Goal: Obtain resource: Download file/media

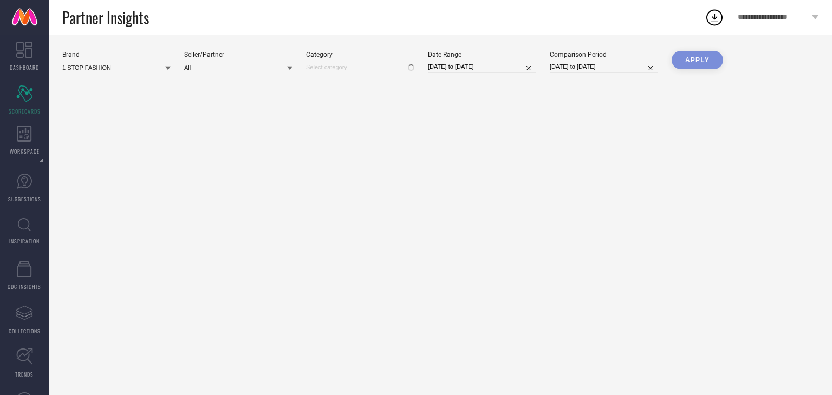
type input "All"
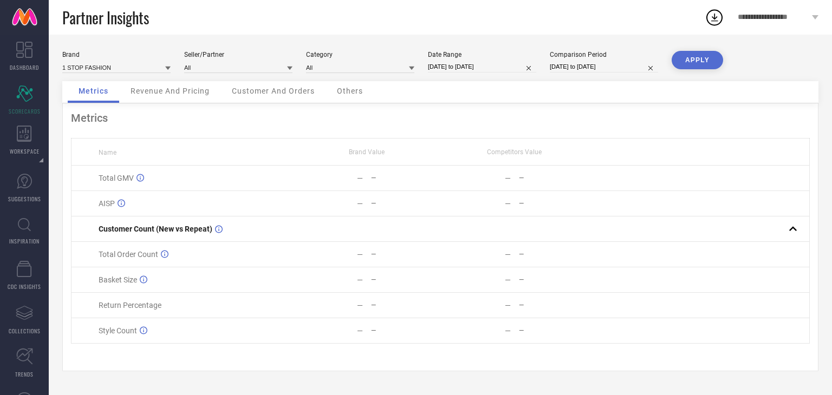
click at [28, 140] on icon at bounding box center [24, 134] width 15 height 16
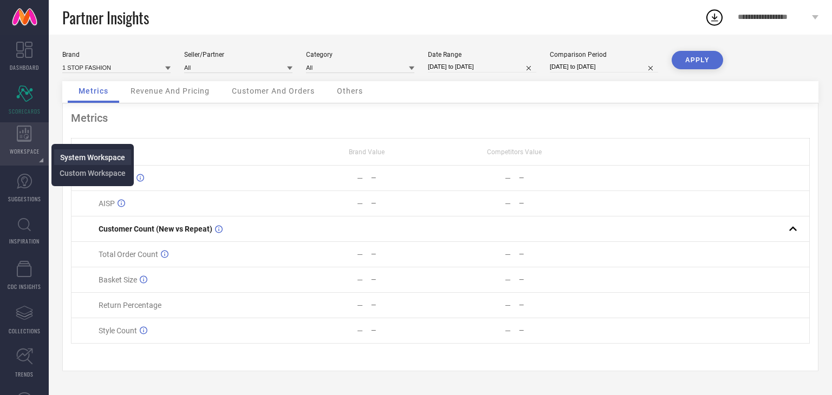
click at [70, 156] on span "System Workspace" at bounding box center [92, 157] width 65 height 9
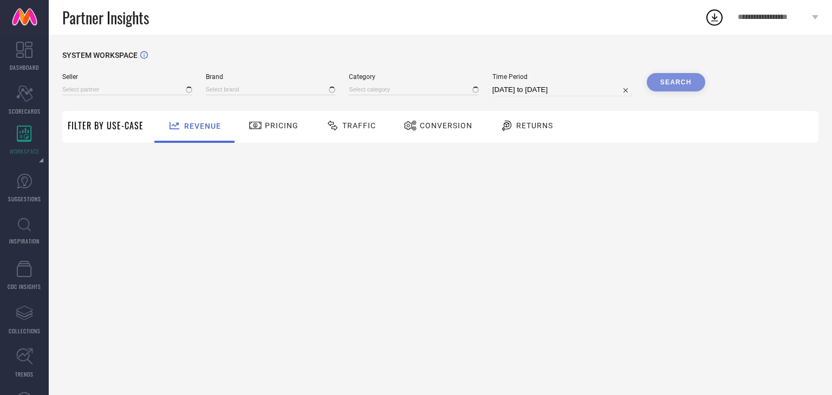
type input "All"
type input "1 STOP FASHION"
type input "All"
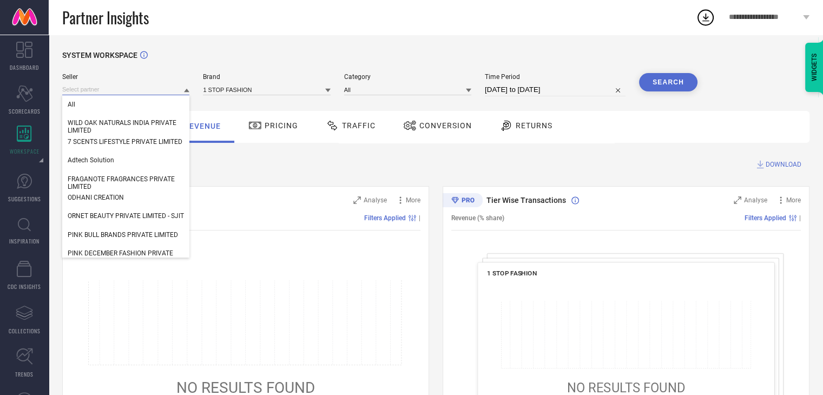
click at [104, 90] on input at bounding box center [125, 89] width 127 height 11
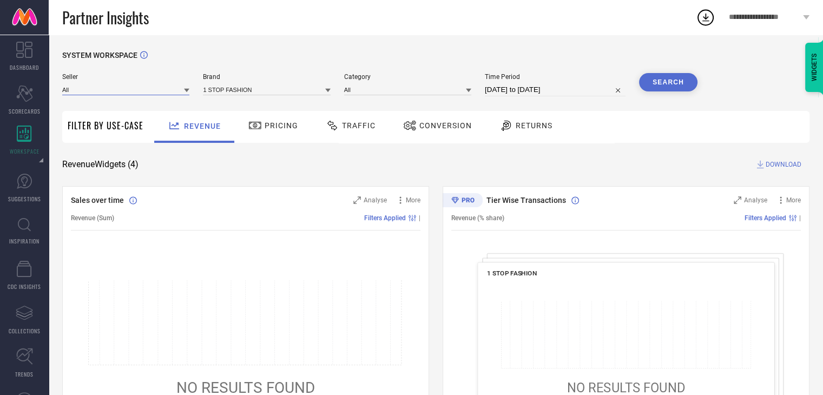
click at [104, 90] on input at bounding box center [125, 89] width 127 height 11
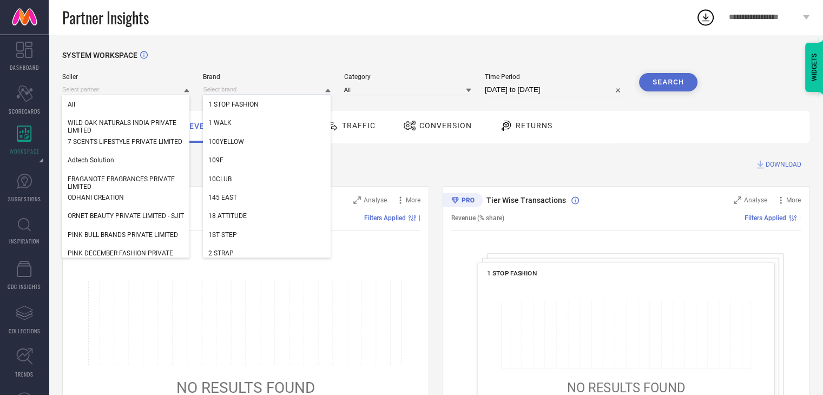
click at [224, 87] on input at bounding box center [266, 89] width 127 height 11
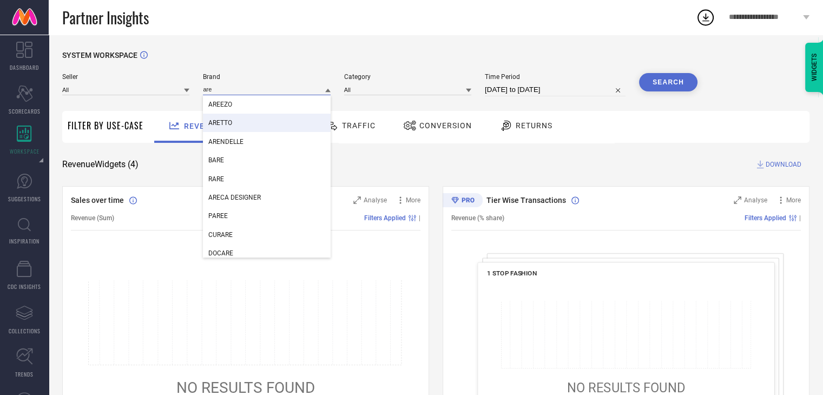
type input "are"
click at [228, 120] on div "ARETTO" at bounding box center [266, 123] width 127 height 18
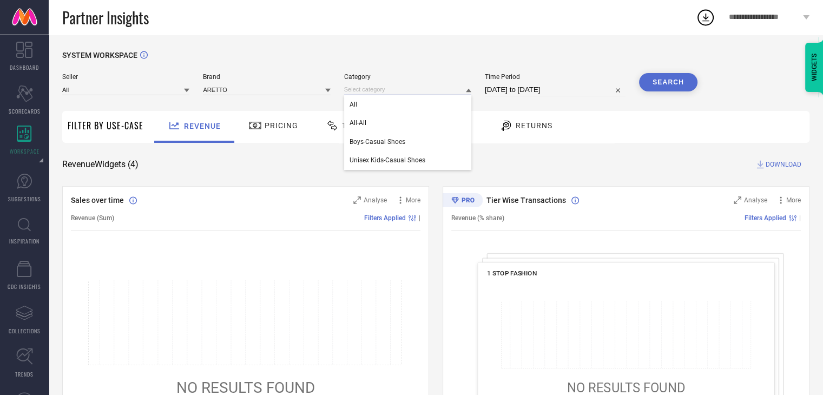
click at [429, 93] on input at bounding box center [407, 89] width 127 height 11
click at [401, 92] on input at bounding box center [407, 89] width 127 height 11
click at [379, 106] on div "All" at bounding box center [407, 104] width 127 height 18
select select "7"
select select "2025"
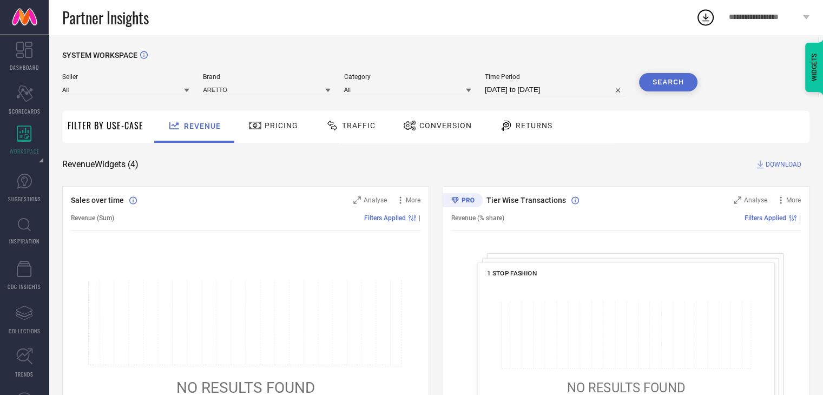
select select "8"
select select "2025"
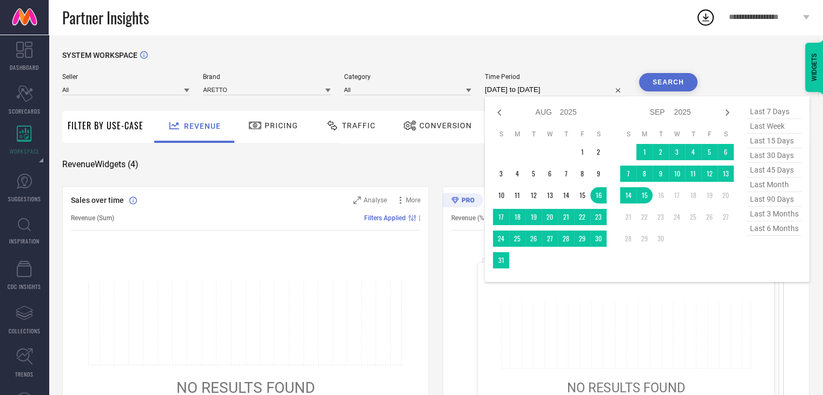
click at [539, 92] on input "[DATE] to [DATE]" at bounding box center [555, 89] width 141 height 13
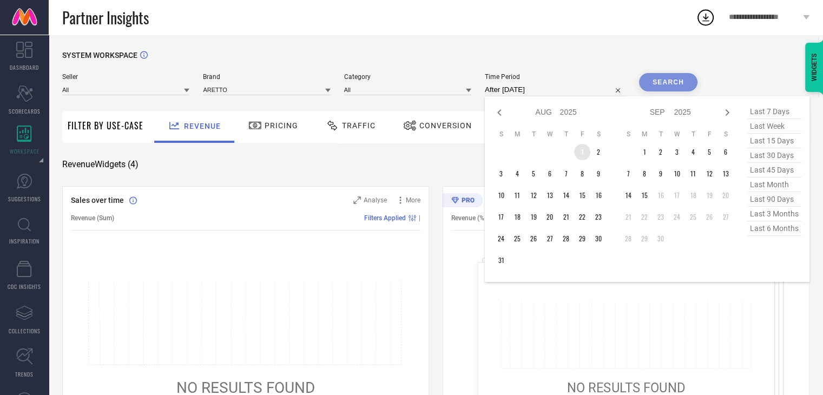
click at [581, 151] on td "1" at bounding box center [582, 152] width 16 height 16
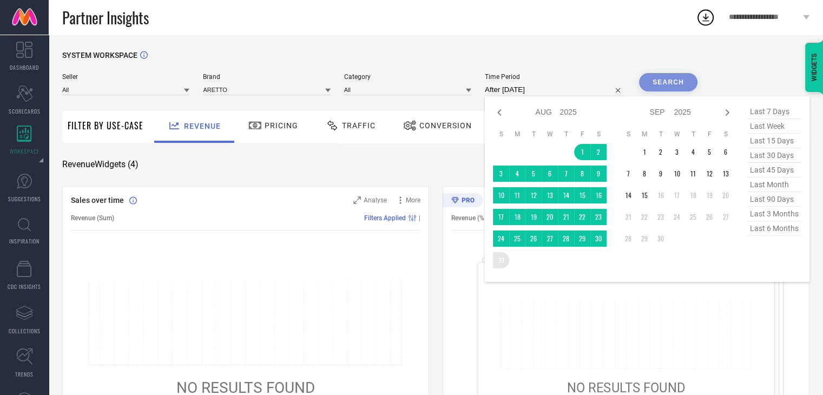
type input "[DATE] to [DATE]"
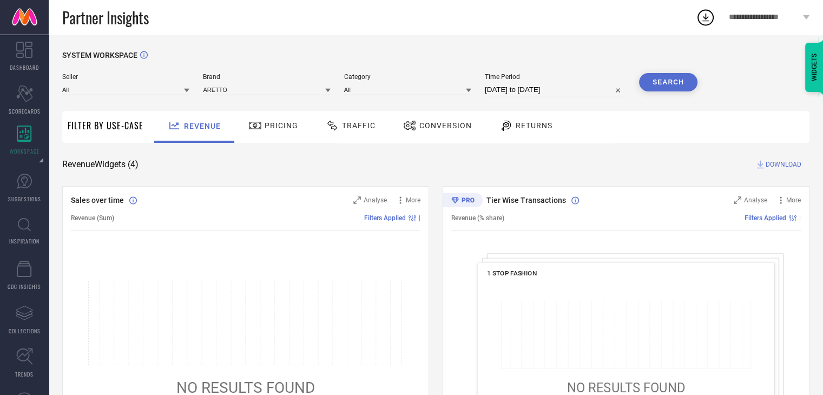
click at [661, 80] on button "Search" at bounding box center [668, 82] width 58 height 18
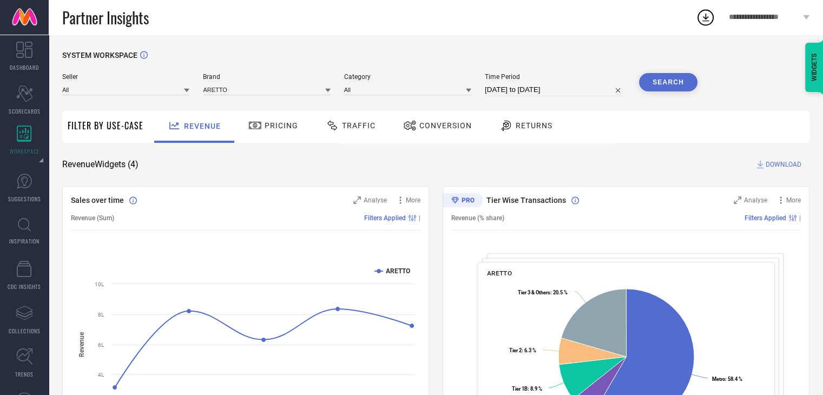
click at [772, 162] on span "DOWNLOAD" at bounding box center [784, 164] width 36 height 11
